Goal: Find specific page/section: Find specific page/section

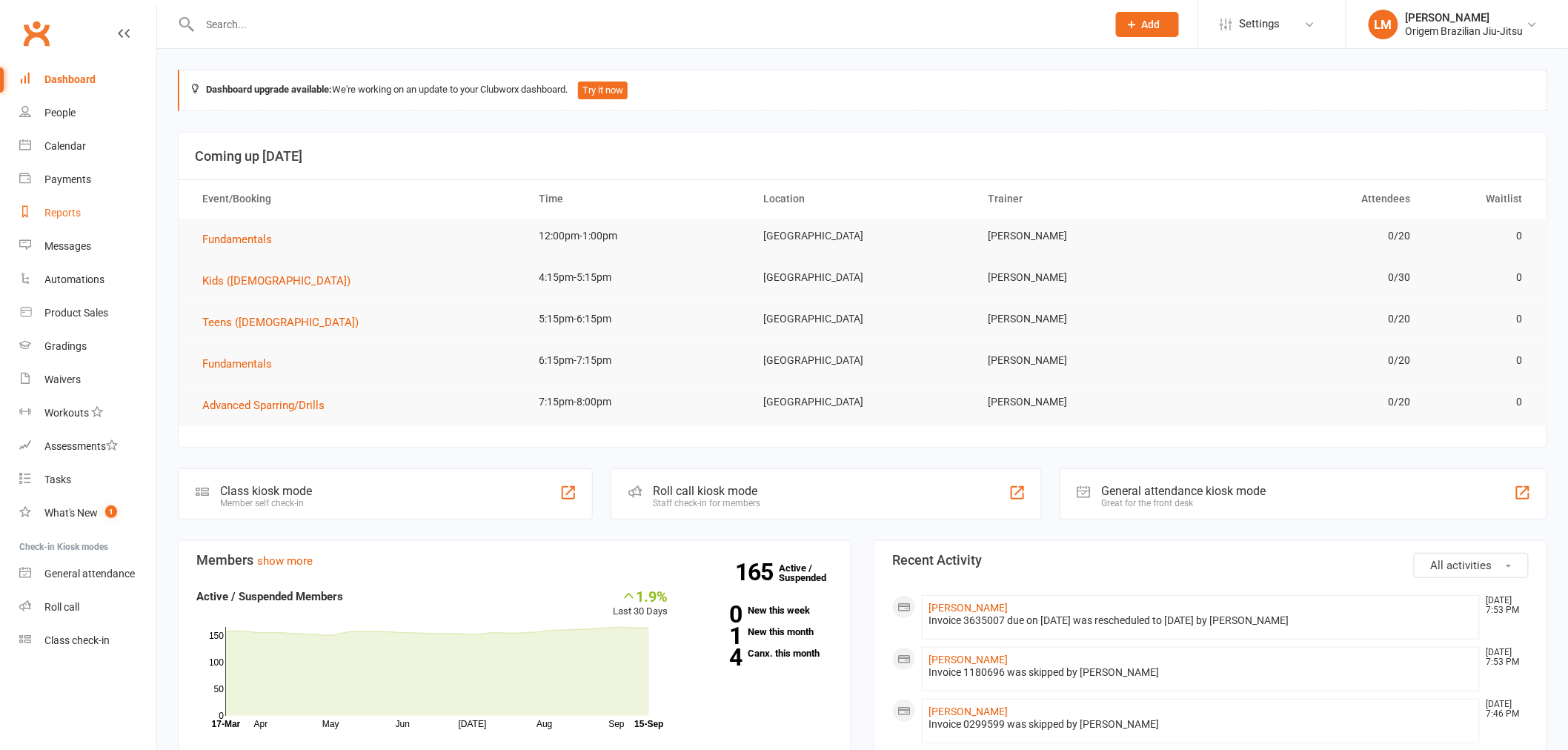
click at [59, 208] on div "Reports" at bounding box center [62, 213] width 36 height 11
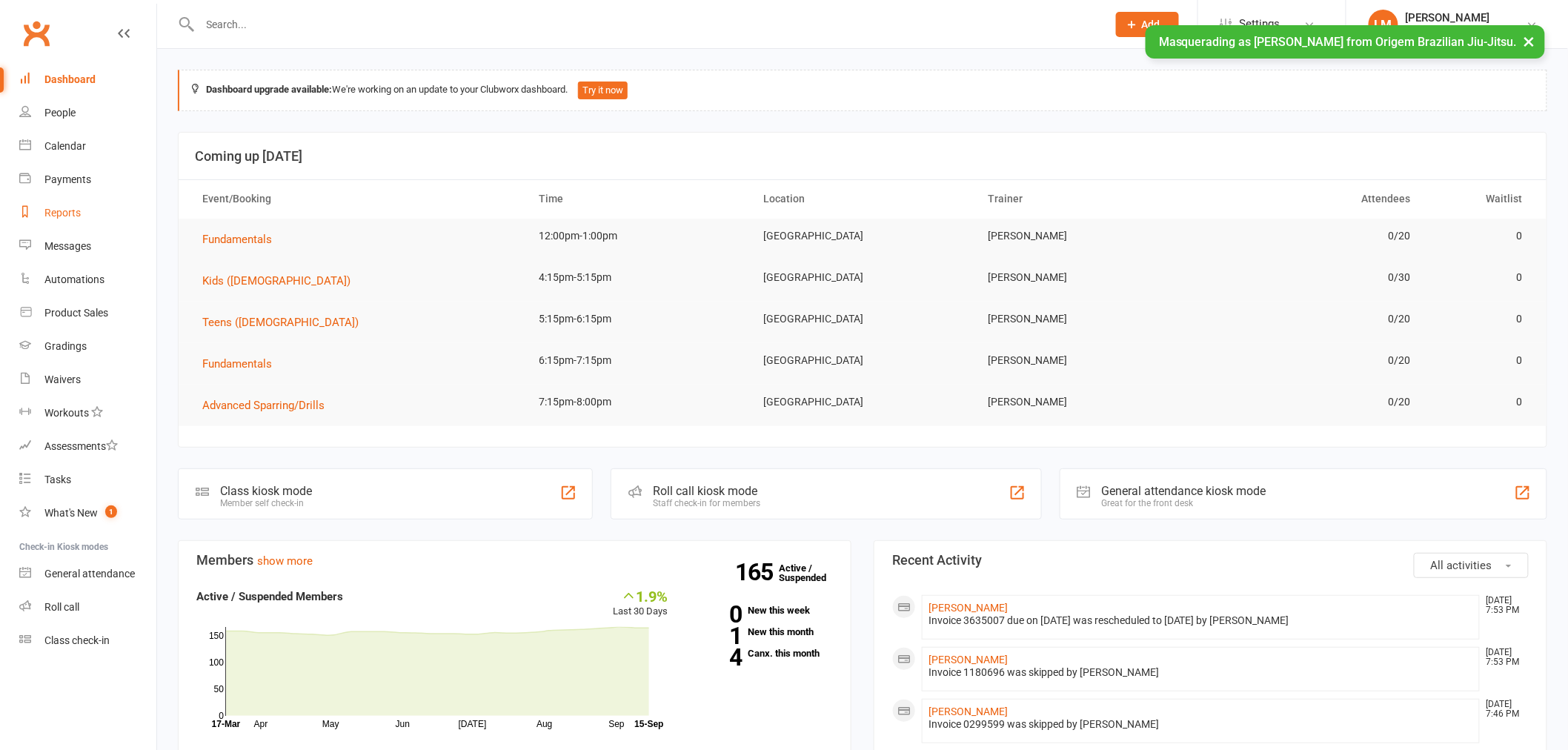
click at [53, 224] on link "Reports" at bounding box center [88, 213] width 137 height 34
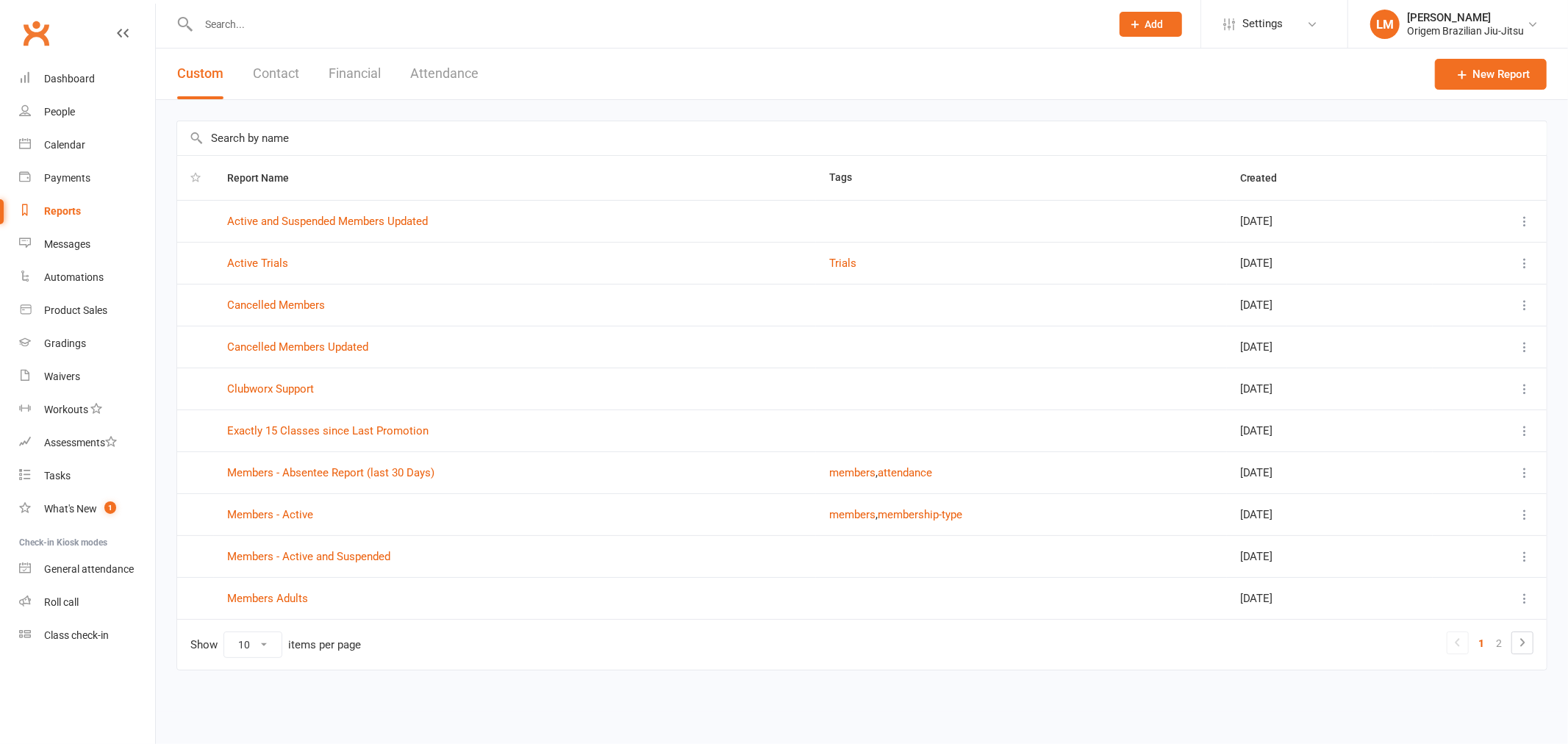
click at [1240, 183] on span "Created" at bounding box center [1267, 178] width 54 height 11
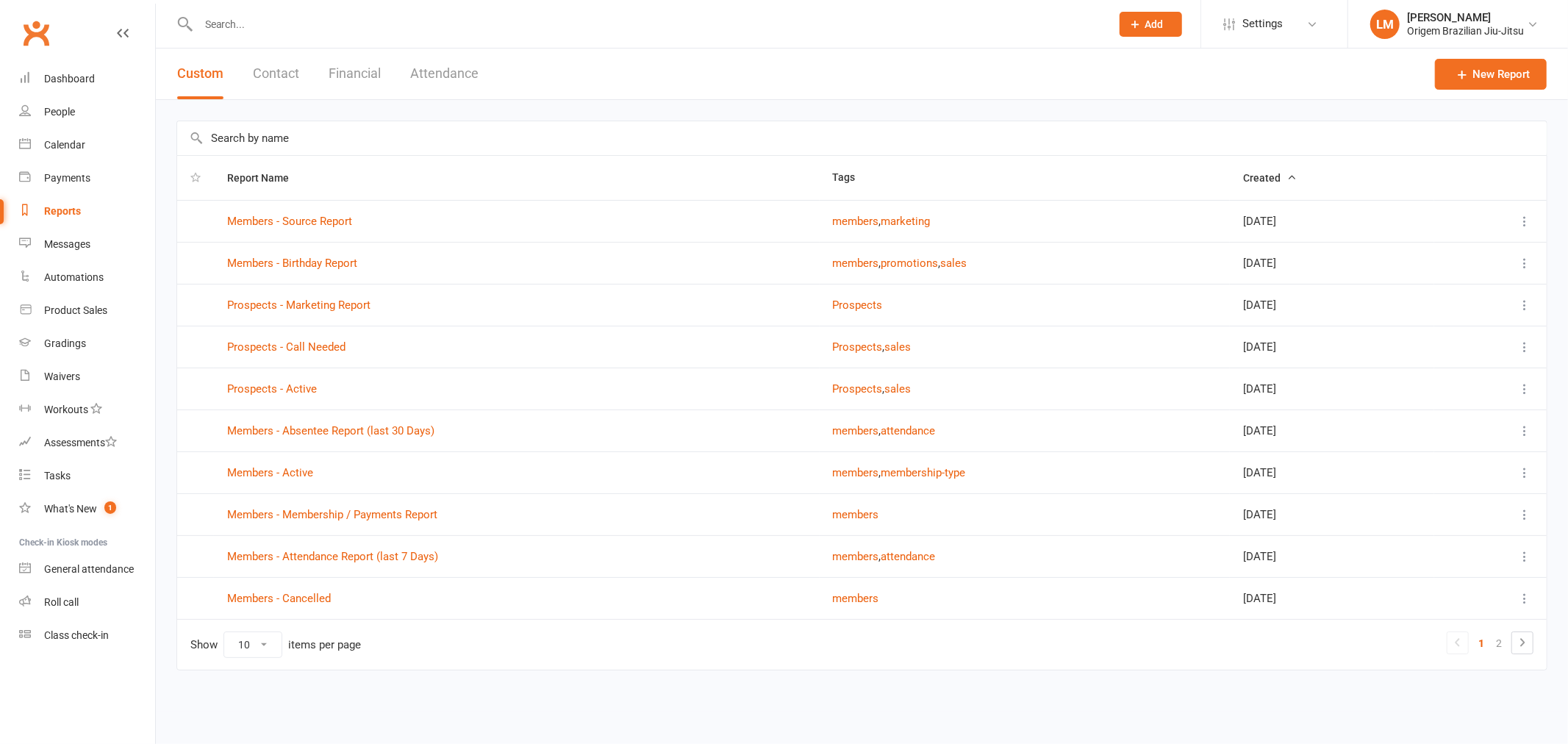
click at [1243, 180] on span "Created" at bounding box center [1270, 178] width 54 height 11
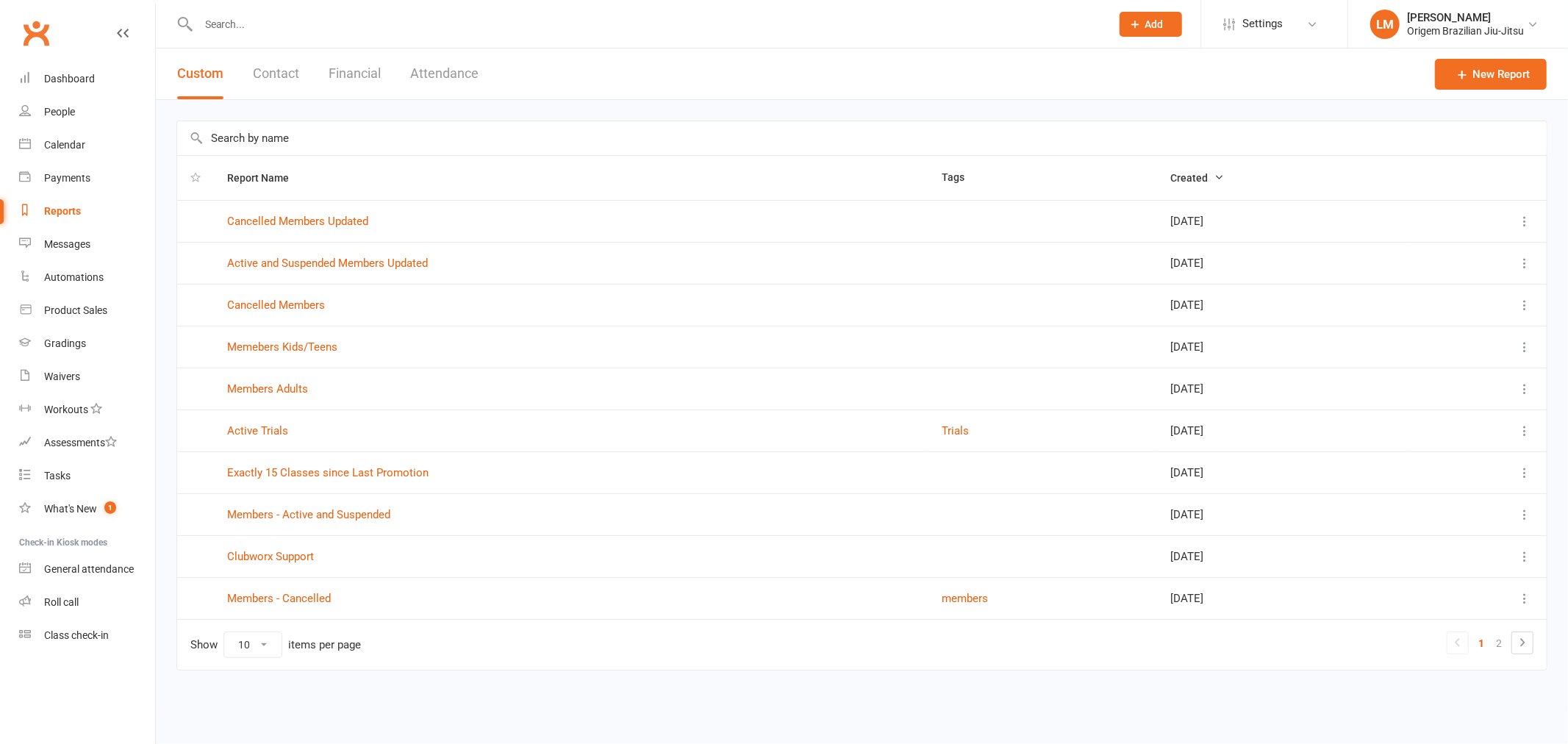
click at [406, 150] on input "text" at bounding box center [862, 138] width 1370 height 34
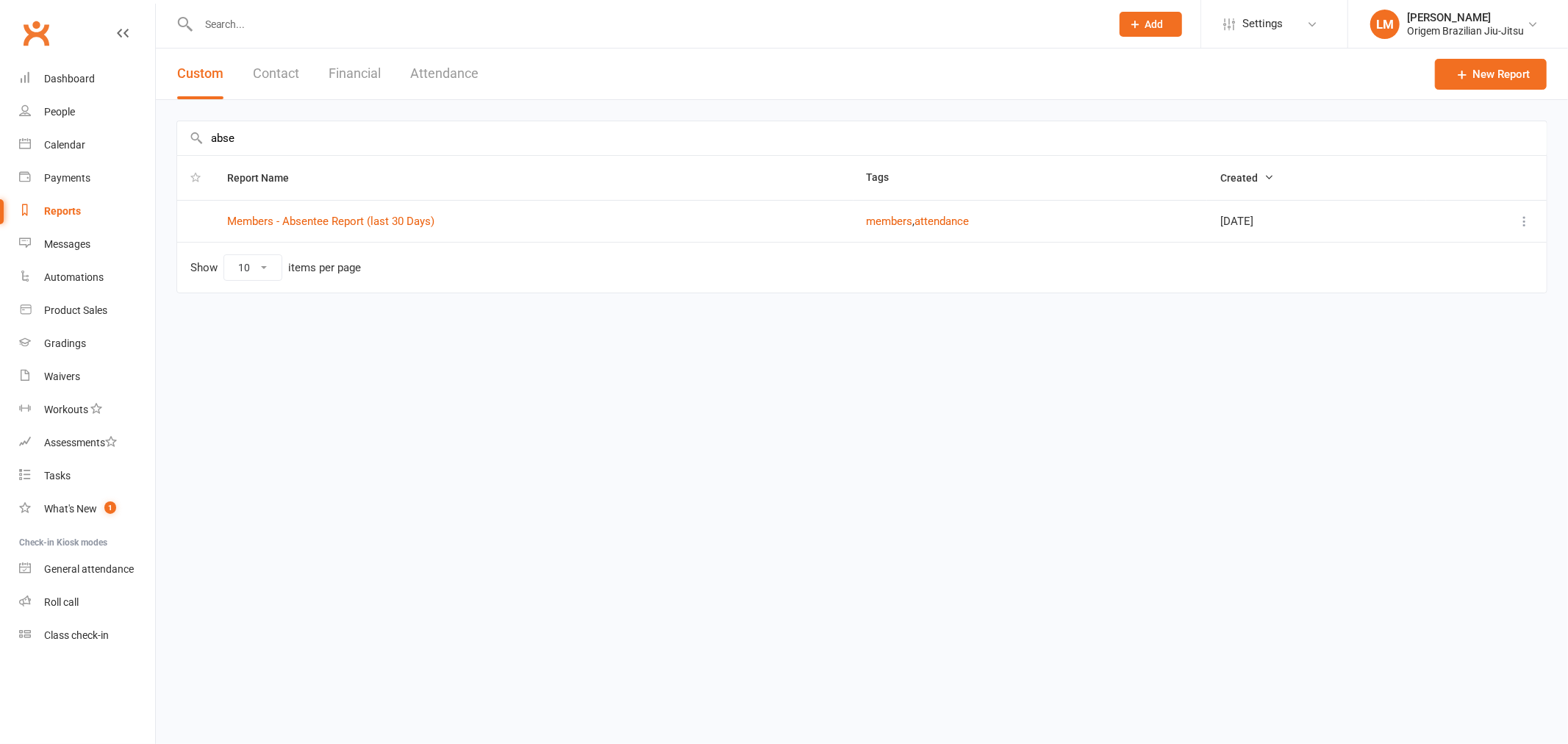
type input "abse"
click at [317, 223] on link "Members - Absentee Report (last 30 Days)" at bounding box center [330, 221] width 207 height 13
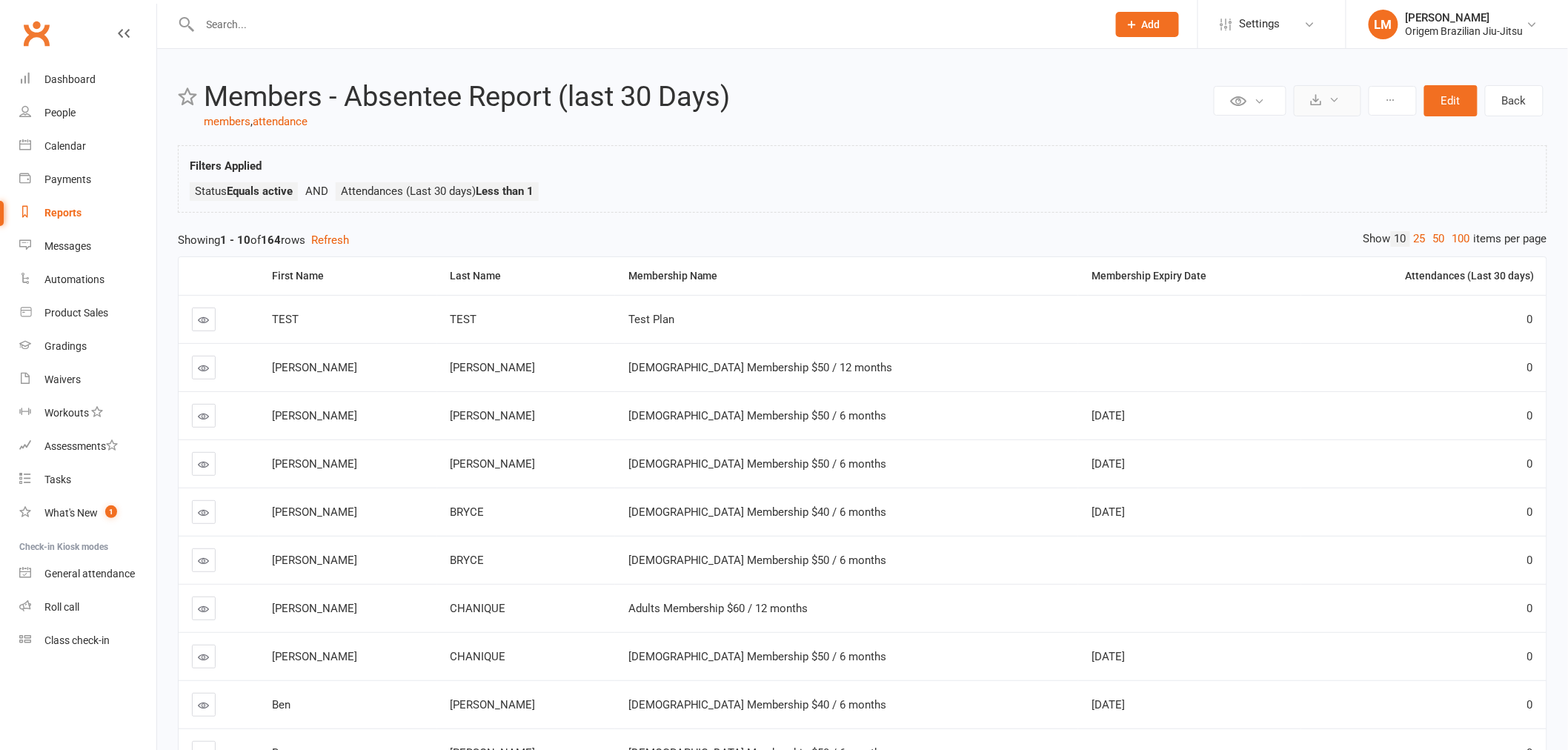
click at [1351, 106] on button at bounding box center [1327, 101] width 67 height 31
click at [1390, 97] on icon at bounding box center [1390, 100] width 11 height 11
click at [1332, 98] on icon at bounding box center [1335, 100] width 11 height 11
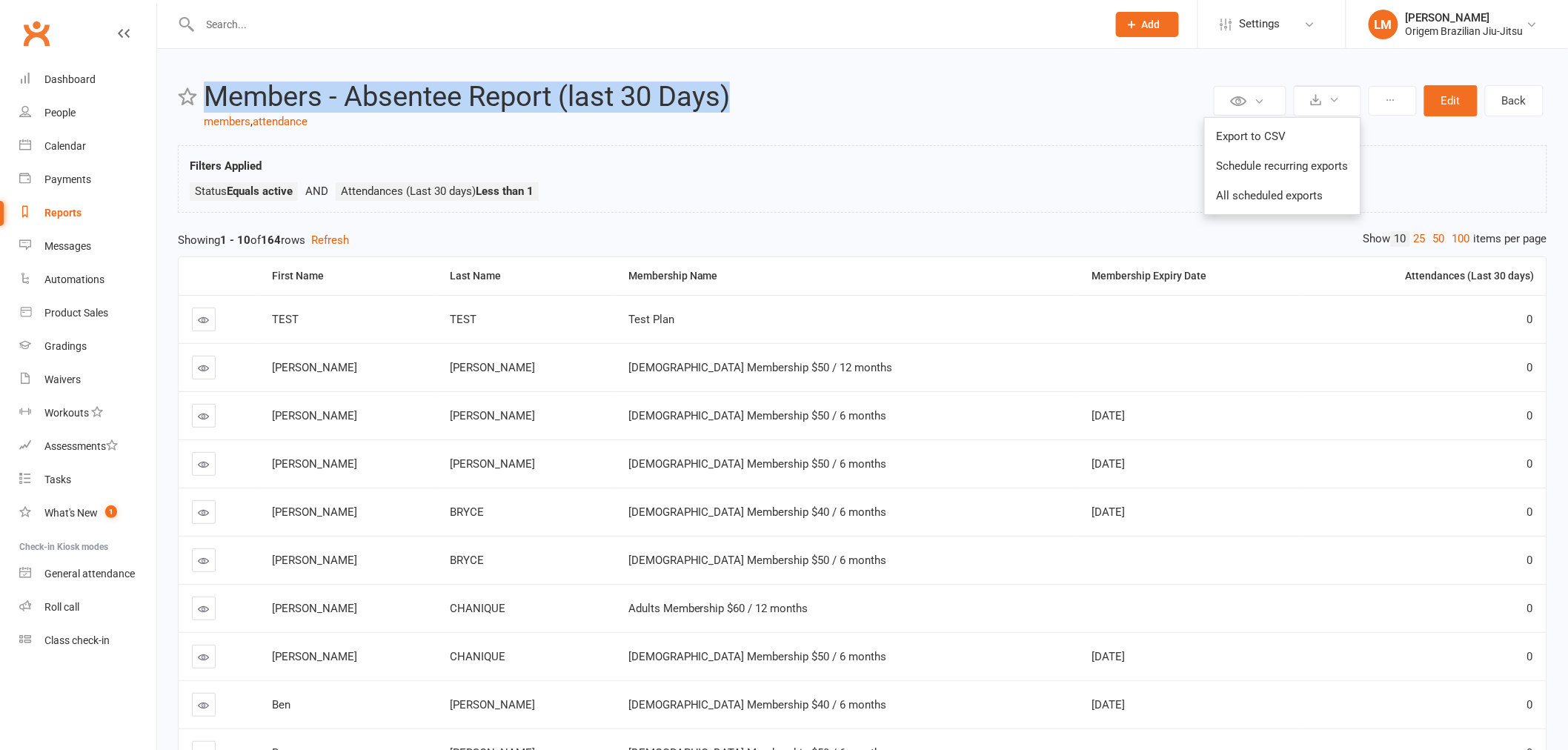
drag, startPoint x: 201, startPoint y: 97, endPoint x: 833, endPoint y: 100, distance: 632.0
click at [833, 100] on header "Private Report Only visible by me Public Report Visible to everyone Export to C…" at bounding box center [862, 106] width 1369 height 49
copy h2 "Members - Absentee Report (last 30 Days)"
click at [64, 220] on link "Reports" at bounding box center [88, 213] width 137 height 34
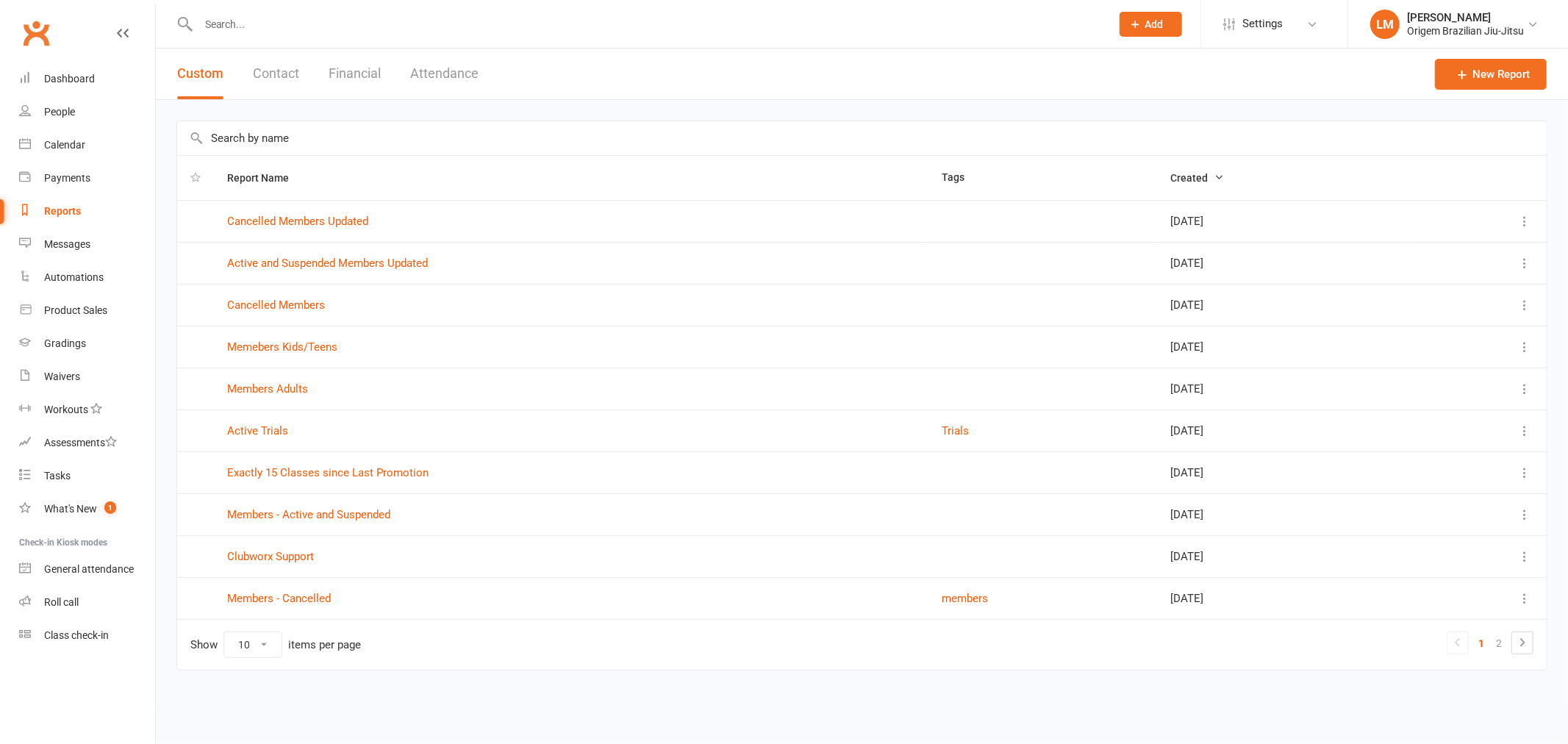
click at [1170, 171] on button "Created" at bounding box center [1197, 178] width 54 height 18
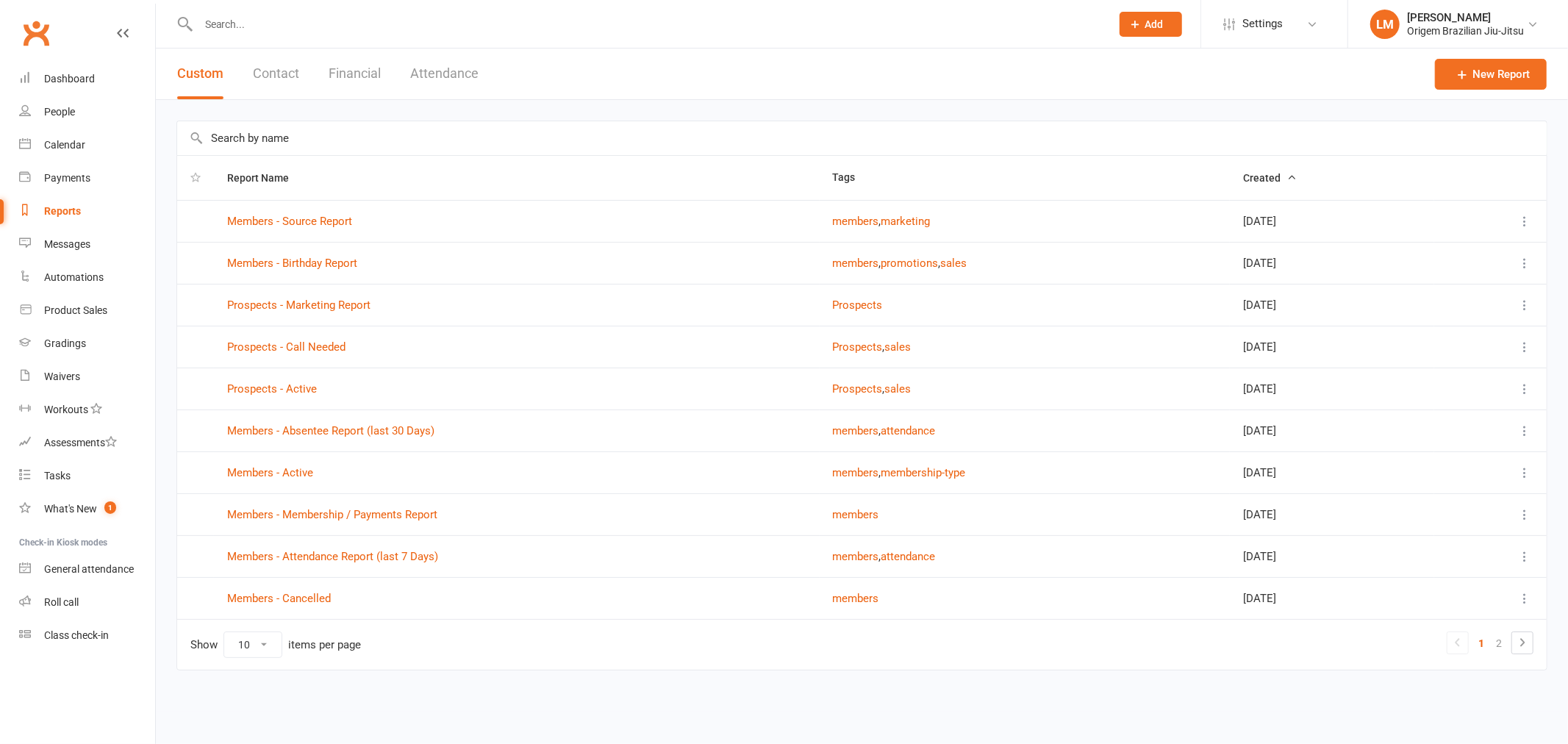
click at [1230, 174] on th "Created" at bounding box center [1333, 178] width 205 height 44
click at [1243, 174] on span "Created" at bounding box center [1270, 178] width 54 height 11
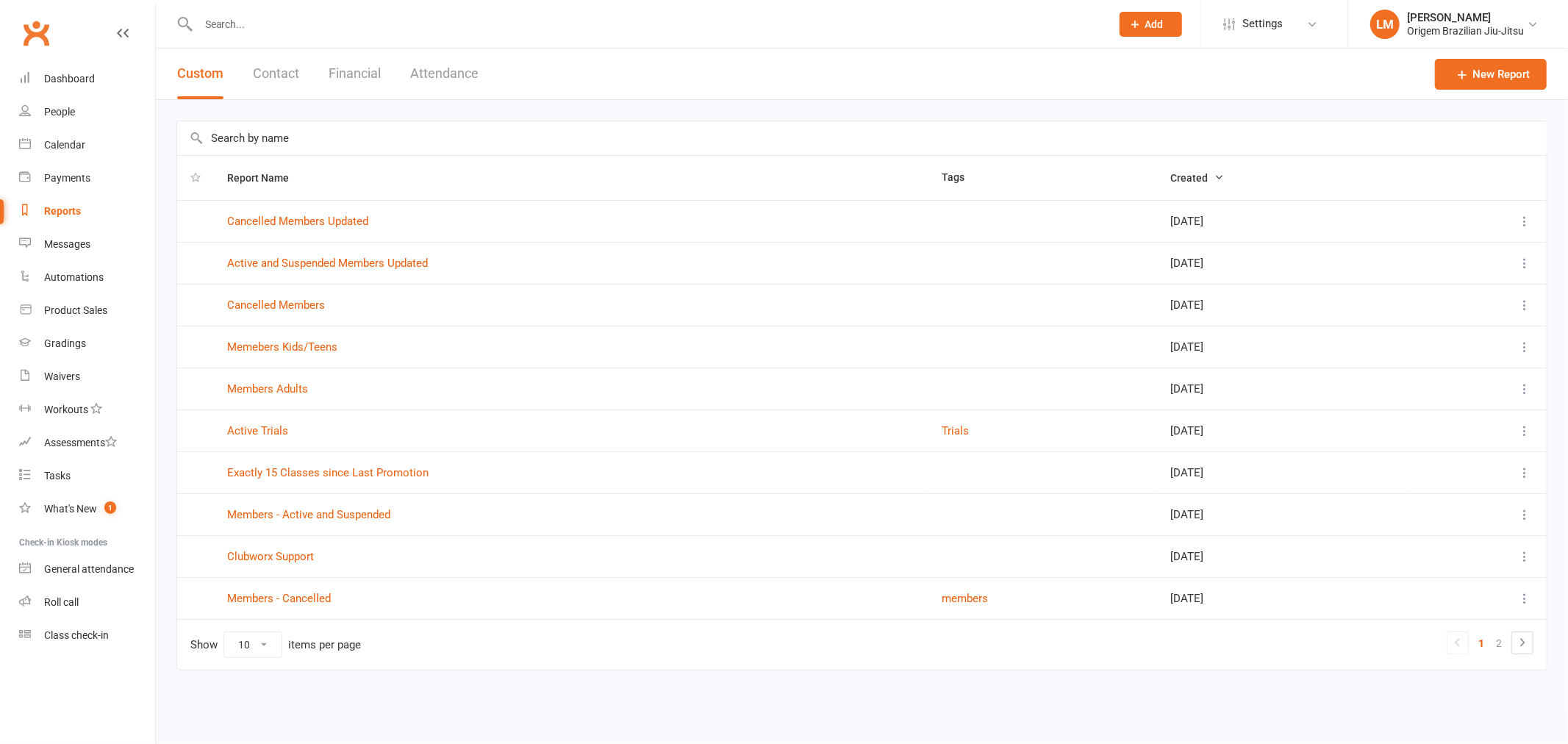
click at [1170, 177] on span "Created" at bounding box center [1197, 178] width 54 height 11
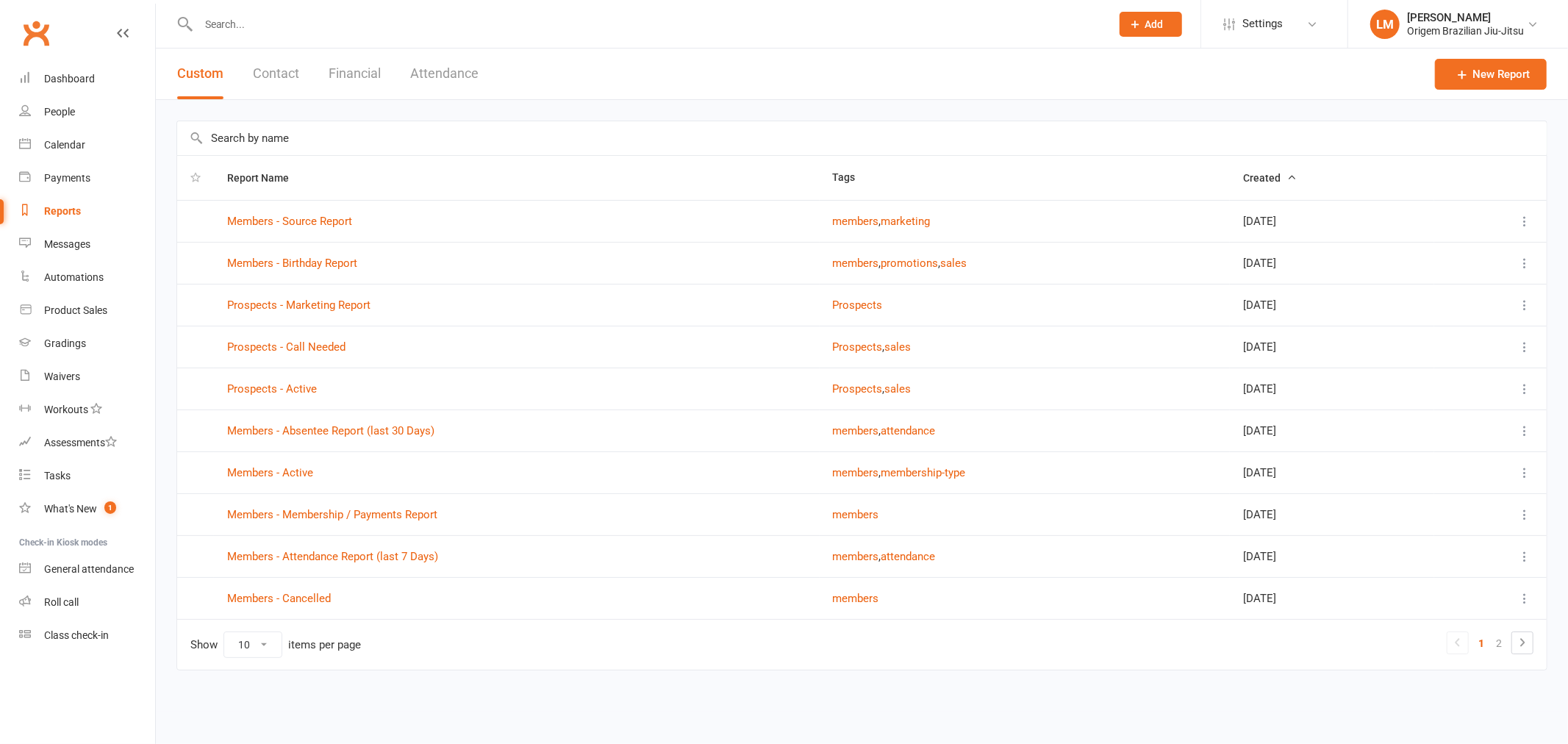
click at [1230, 167] on th "Created" at bounding box center [1333, 178] width 205 height 44
click at [1243, 175] on span "Created" at bounding box center [1270, 178] width 54 height 11
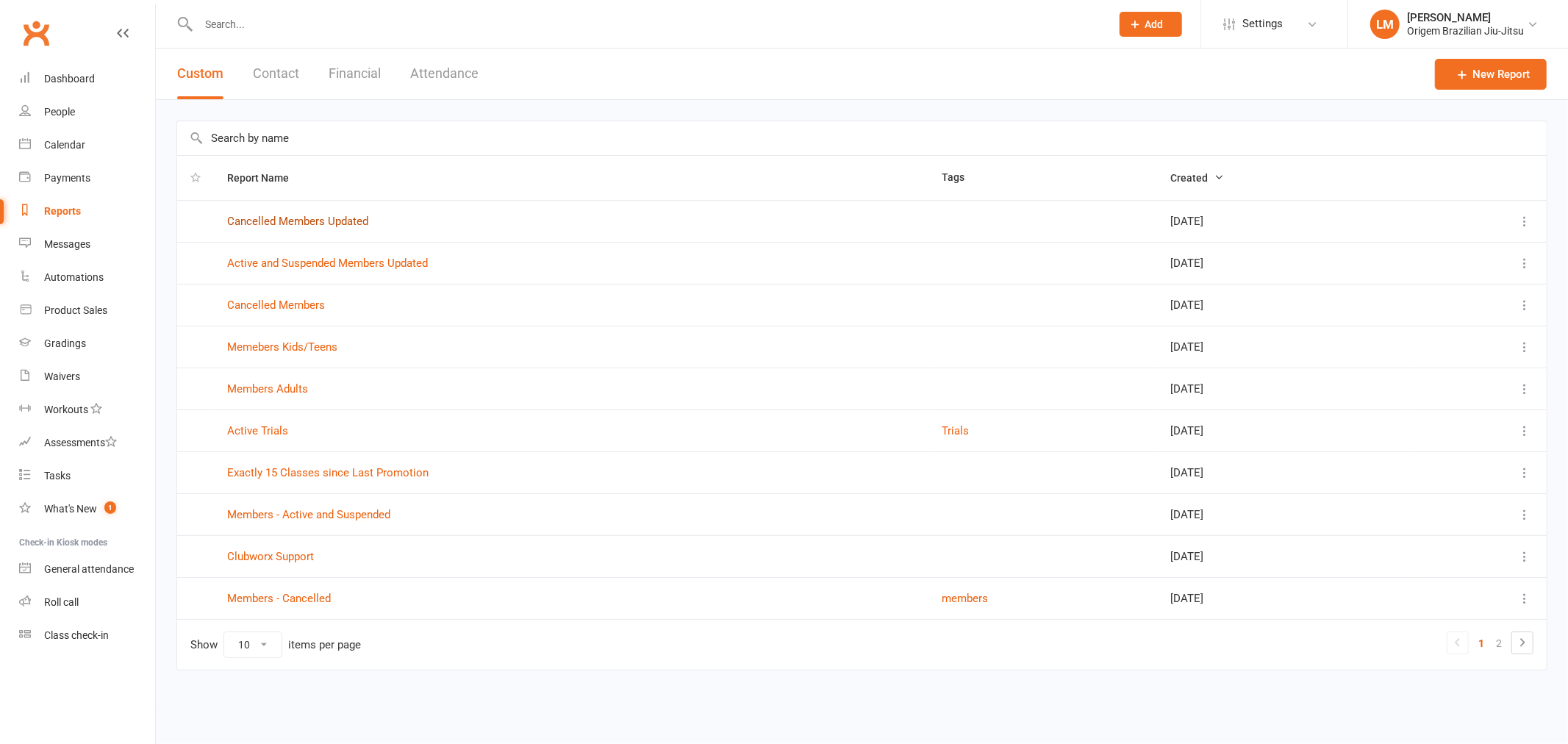
click at [243, 222] on link "Cancelled Members Updated" at bounding box center [298, 221] width 141 height 13
click at [257, 259] on link "Active and Suspended Members Updated" at bounding box center [327, 263] width 201 height 13
click at [1498, 645] on link "2" at bounding box center [1499, 643] width 18 height 20
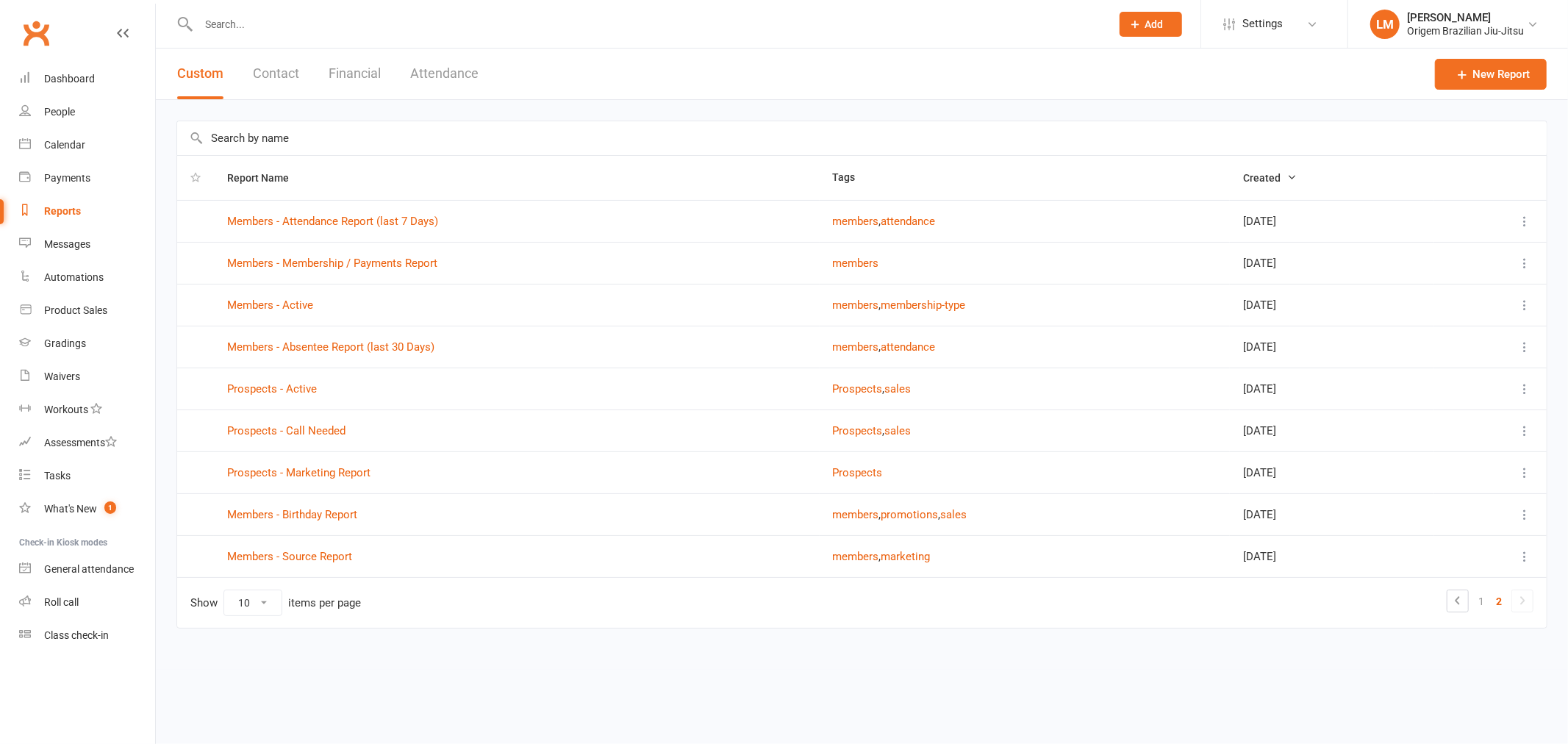
click at [1482, 598] on link "1" at bounding box center [1482, 601] width 18 height 20
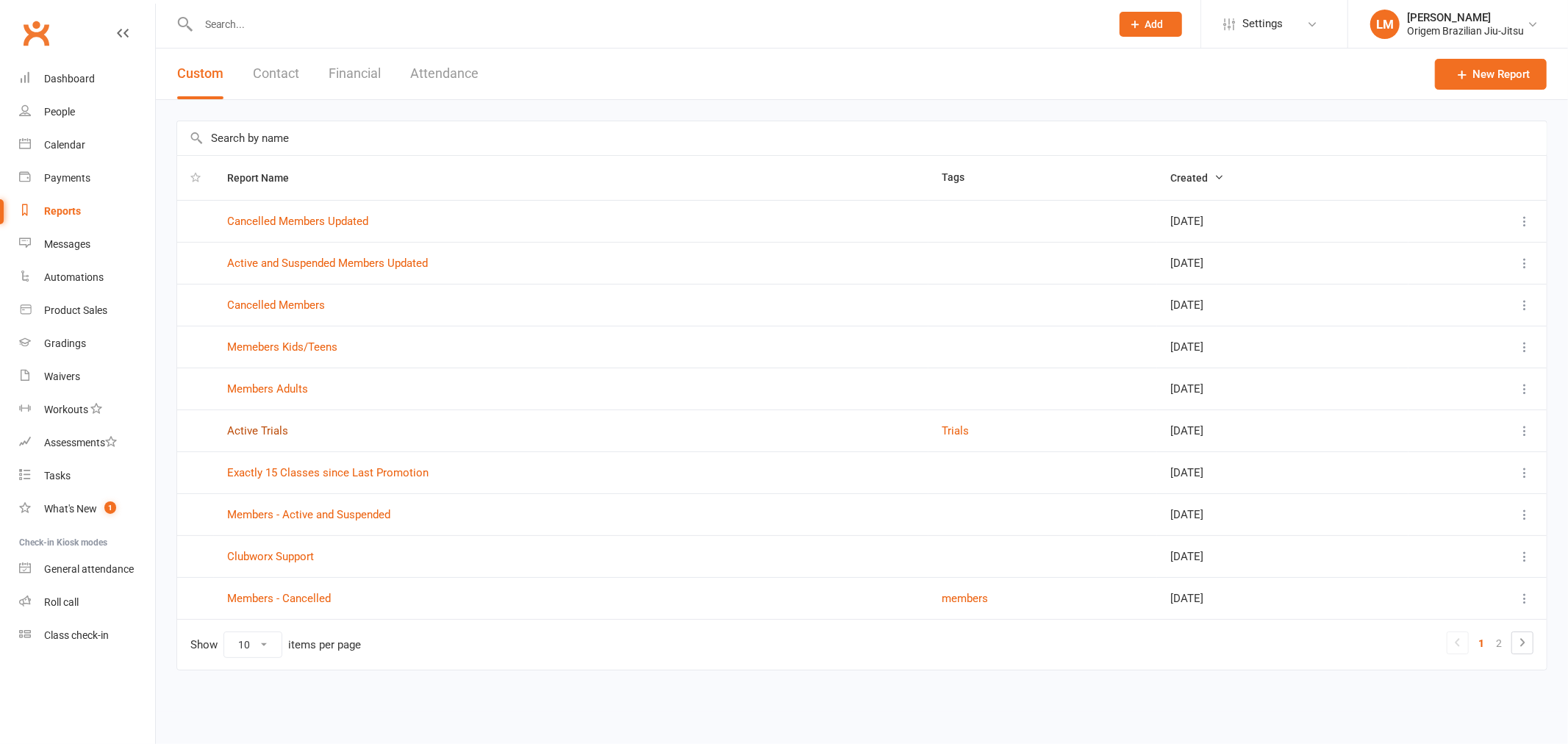
click at [237, 431] on link "Active Trials" at bounding box center [257, 430] width 61 height 13
click at [295, 344] on link "Memebers Kids/Teens" at bounding box center [283, 347] width 110 height 13
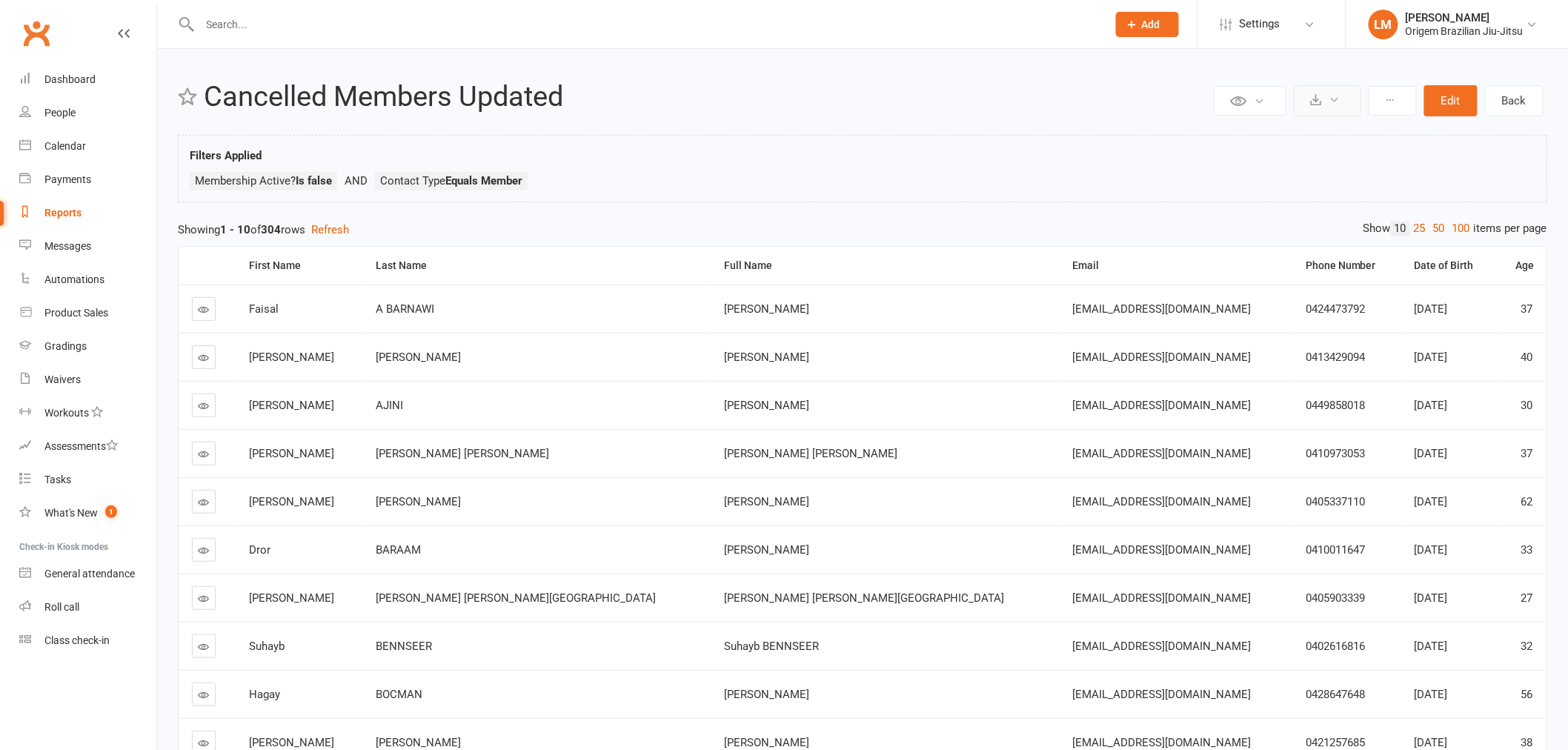
click at [1351, 110] on button at bounding box center [1327, 101] width 67 height 31
click at [1413, 106] on button at bounding box center [1392, 101] width 48 height 29
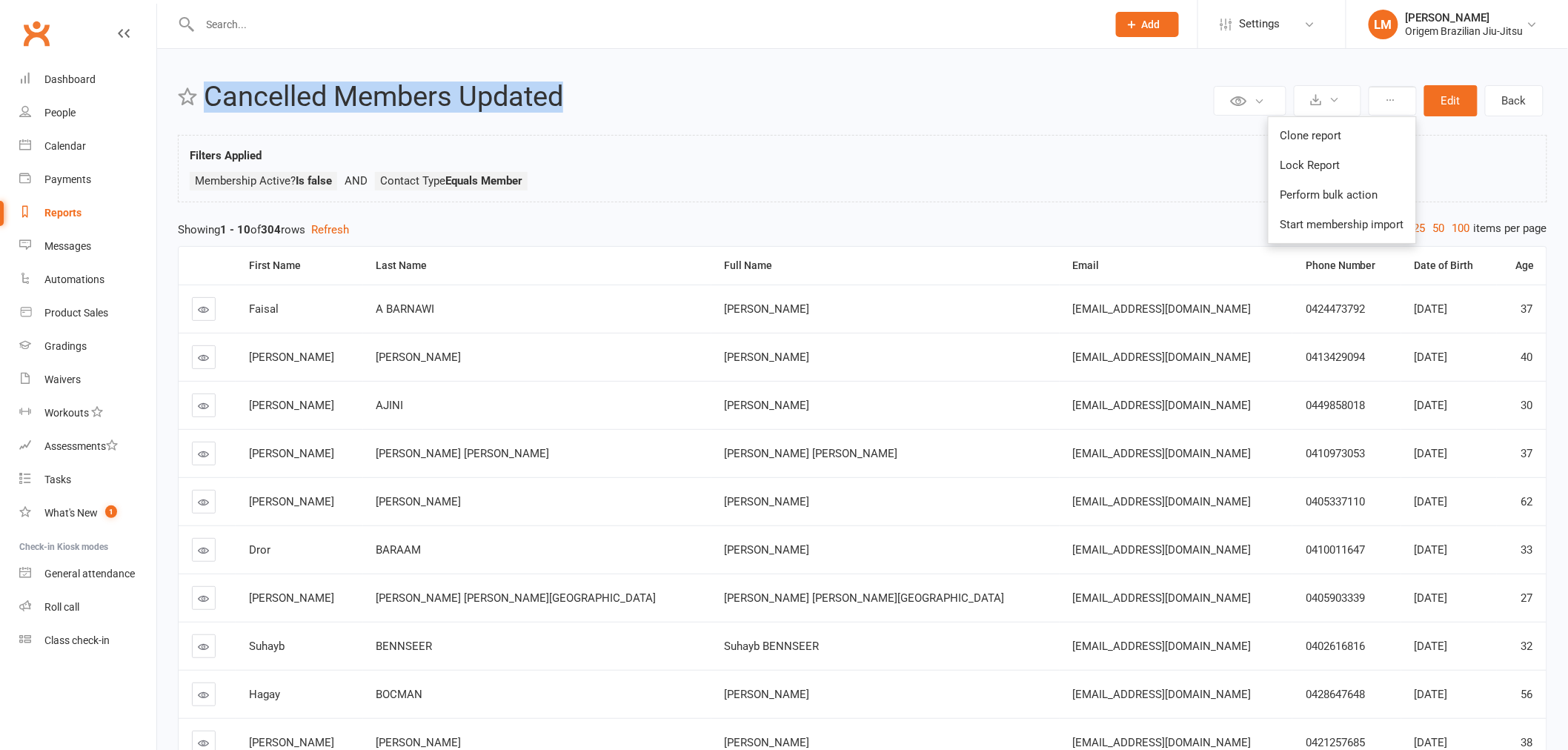
drag, startPoint x: 567, startPoint y: 98, endPoint x: 209, endPoint y: 104, distance: 358.1
click at [209, 104] on h2 "Cancelled Members Updated" at bounding box center [707, 97] width 1007 height 31
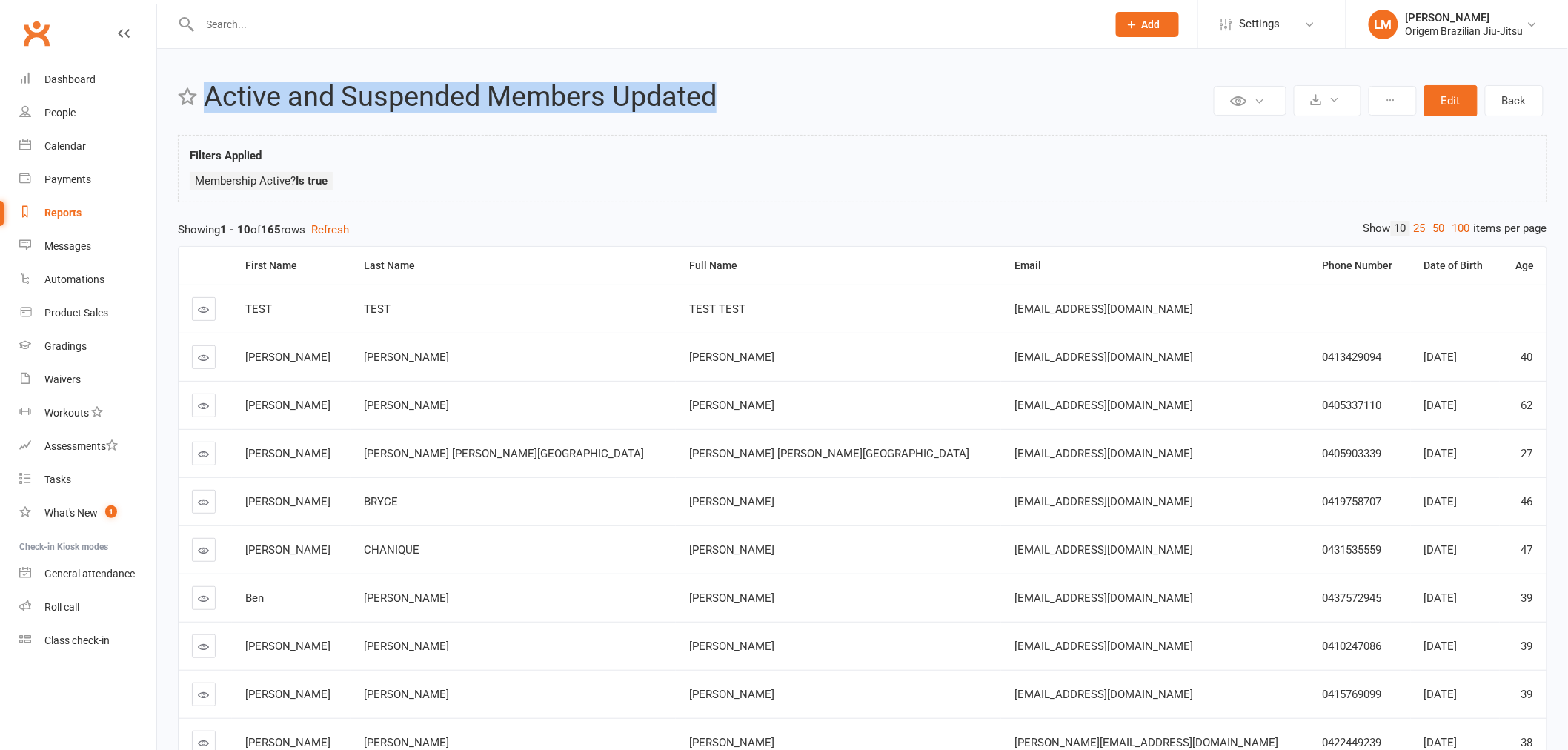
drag, startPoint x: 205, startPoint y: 100, endPoint x: 802, endPoint y: 94, distance: 597.0
click at [802, 94] on h2 "Active and Suspended Members Updated" at bounding box center [707, 97] width 1007 height 31
copy h2 "Active and Suspended Members Updated"
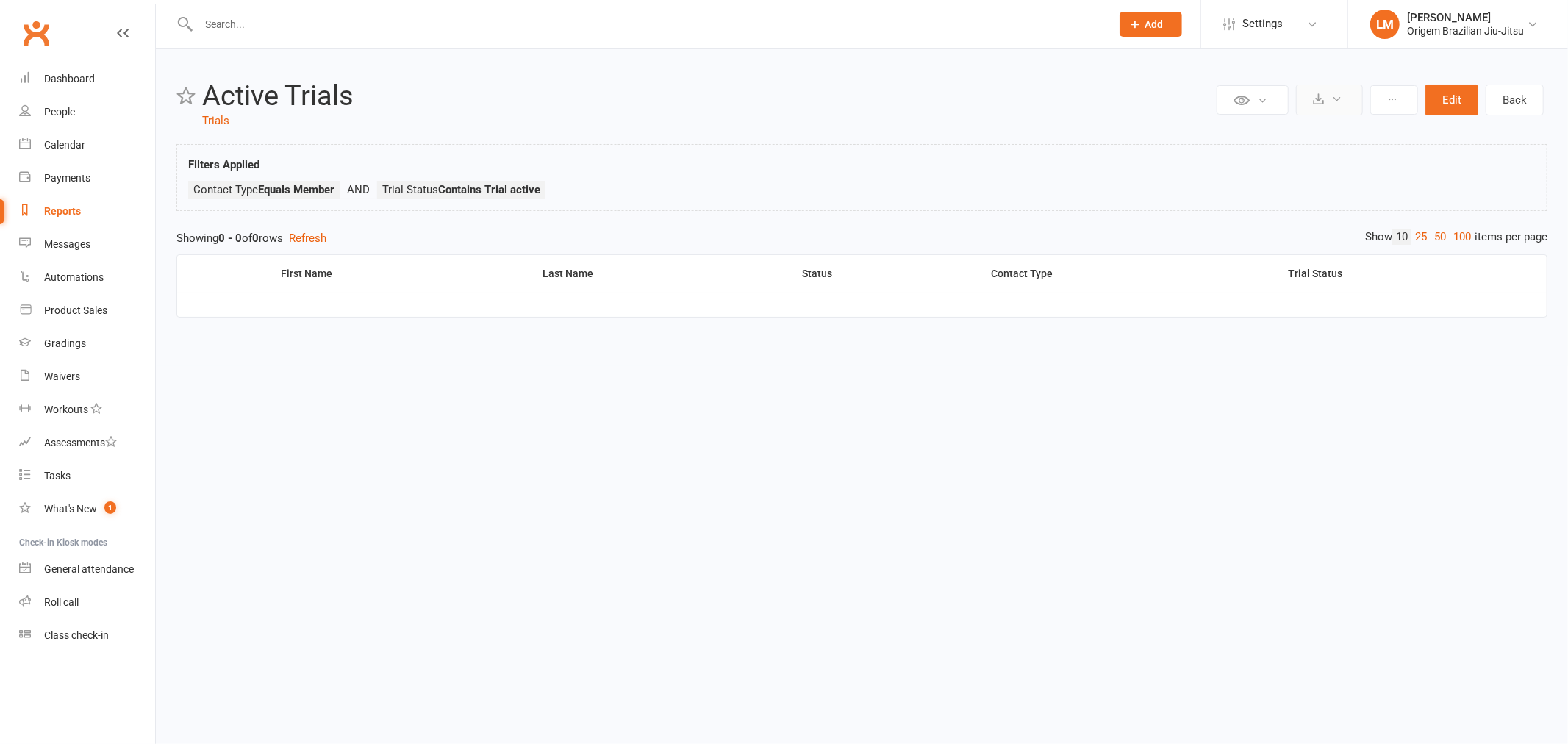
click at [1337, 100] on icon at bounding box center [1337, 99] width 11 height 11
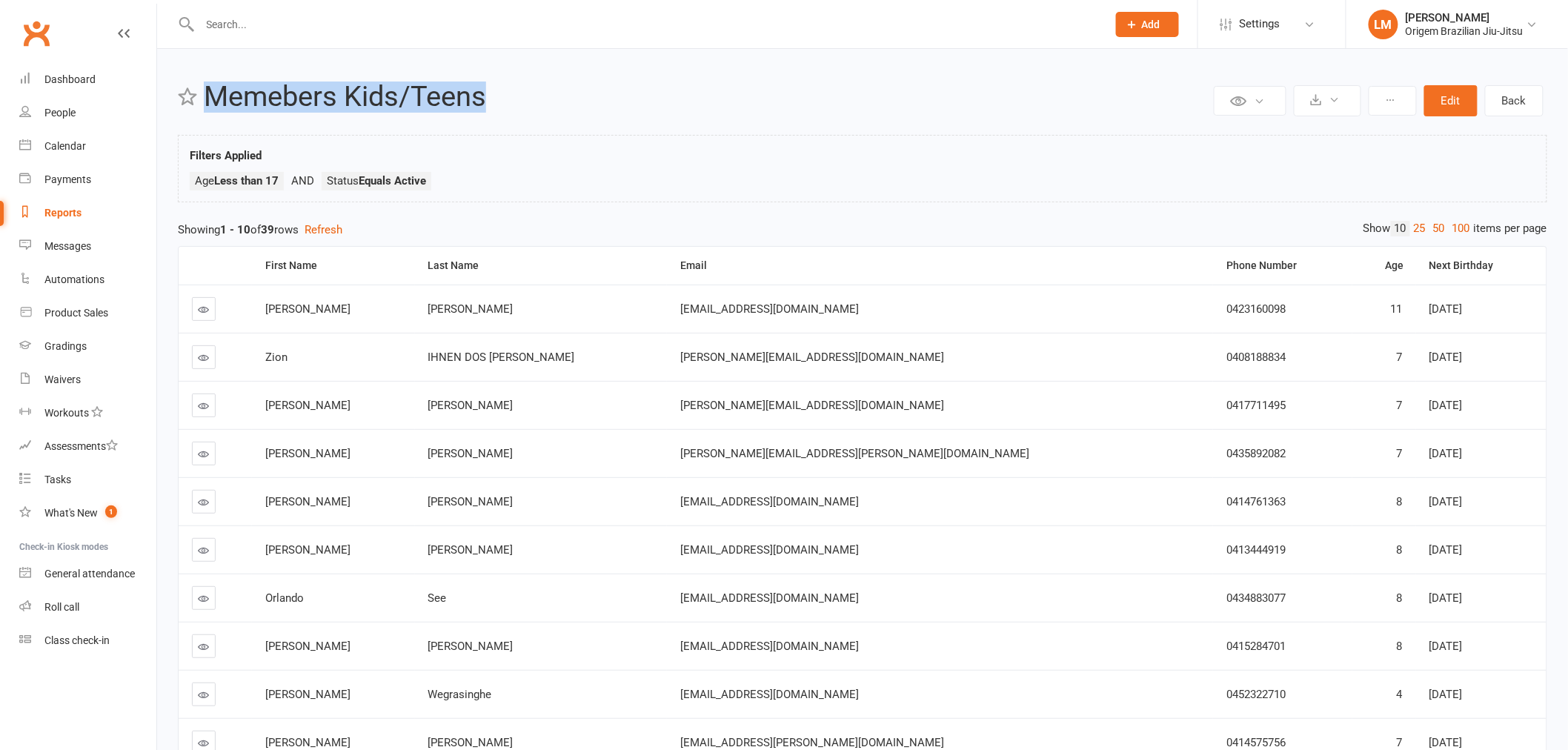
drag, startPoint x: 206, startPoint y: 93, endPoint x: 497, endPoint y: 93, distance: 291.0
click at [497, 93] on h2 "Memebers Kids/Teens" at bounding box center [707, 97] width 1007 height 31
copy h2 "Memebers Kids/Teens"
